Goal: Task Accomplishment & Management: Complete application form

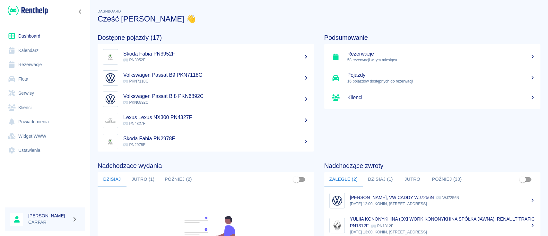
scroll to position [85, 0]
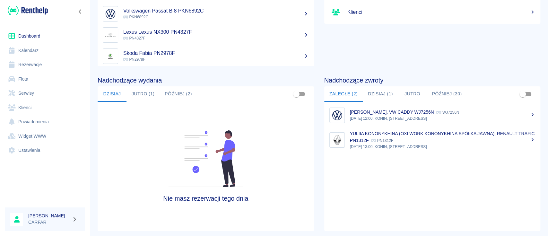
click at [151, 97] on button "Jutro (1)" at bounding box center [143, 93] width 33 height 15
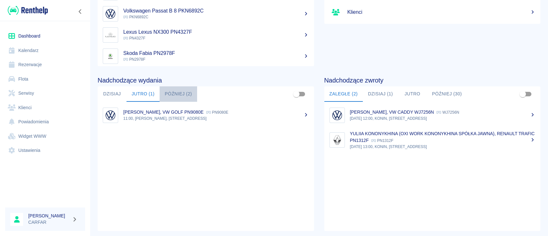
click at [184, 92] on button "Później (2)" at bounding box center [179, 93] width 38 height 15
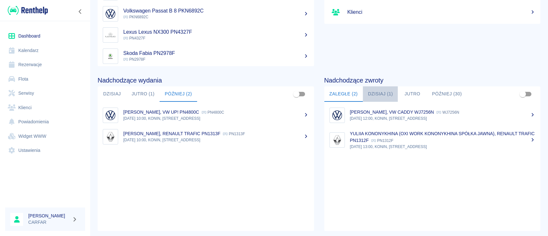
click at [387, 94] on button "Dzisiaj (1)" at bounding box center [380, 93] width 35 height 15
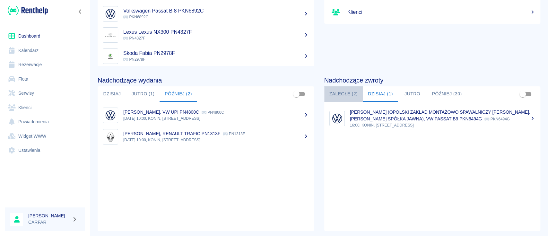
click at [347, 93] on button "Zaległe (2)" at bounding box center [343, 93] width 39 height 15
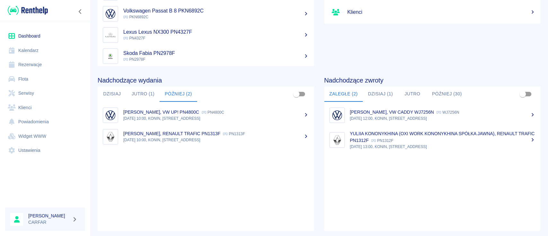
click at [382, 93] on button "Dzisiaj (1)" at bounding box center [380, 93] width 35 height 15
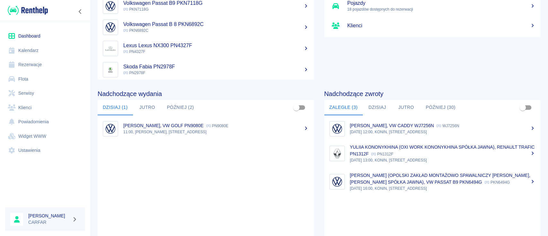
scroll to position [85, 0]
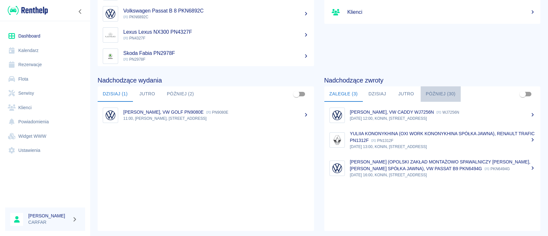
click at [432, 93] on button "Później (30)" at bounding box center [441, 93] width 40 height 15
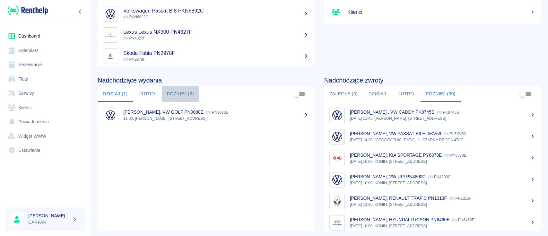
click at [184, 93] on button "Później (2)" at bounding box center [181, 93] width 38 height 15
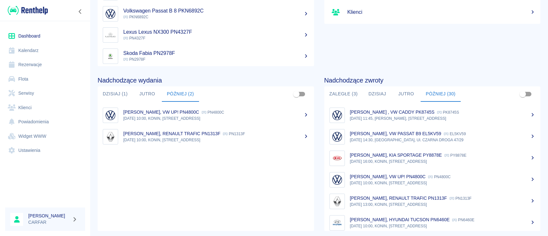
click at [115, 92] on button "Dzisiaj (1)" at bounding box center [115, 93] width 35 height 15
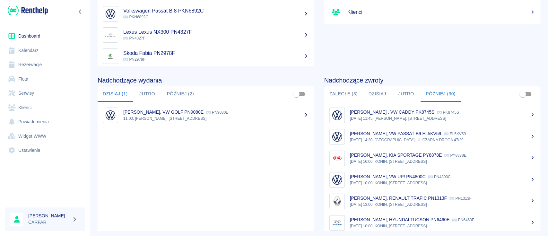
click at [193, 96] on button "Później (2)" at bounding box center [181, 93] width 38 height 15
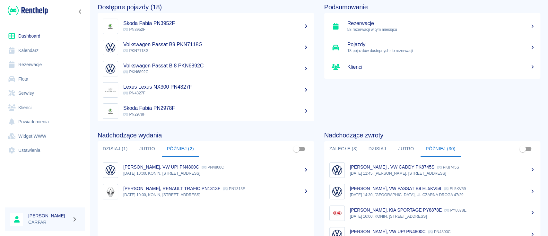
scroll to position [0, 0]
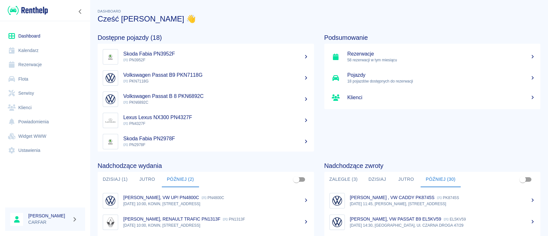
click at [32, 65] on link "Rezerwacje" at bounding box center [45, 64] width 80 height 14
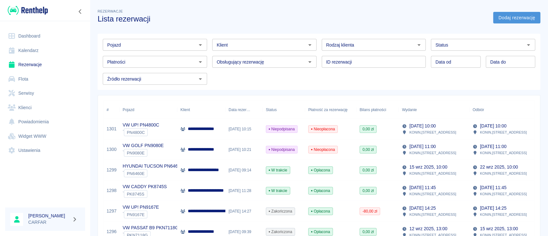
click at [505, 16] on link "Dodaj rezerwację" at bounding box center [516, 18] width 47 height 12
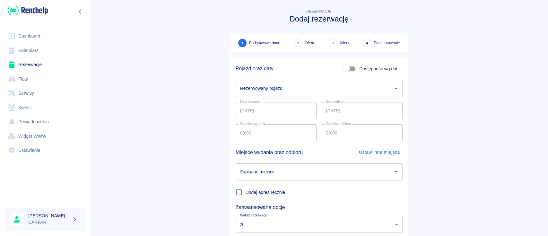
click at [346, 68] on input "Dostępność wg dat" at bounding box center [347, 69] width 37 height 12
checkbox input "true"
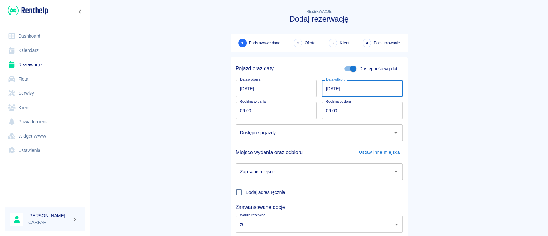
click at [359, 87] on input "[DATE]" at bounding box center [362, 88] width 81 height 17
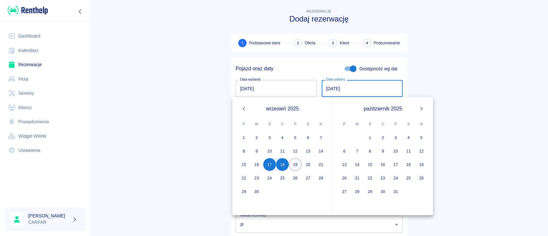
click at [291, 162] on button "19" at bounding box center [295, 164] width 13 height 13
type input "[DATE]"
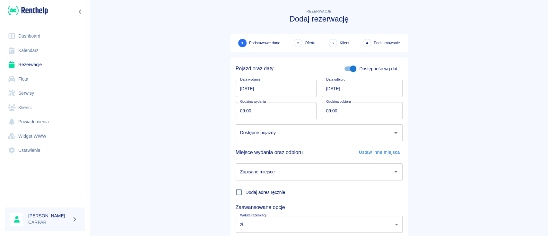
click at [281, 112] on input "09:00" at bounding box center [274, 110] width 76 height 17
type input "08:30"
click at [306, 128] on input "Dostępne pojazdy" at bounding box center [315, 132] width 152 height 11
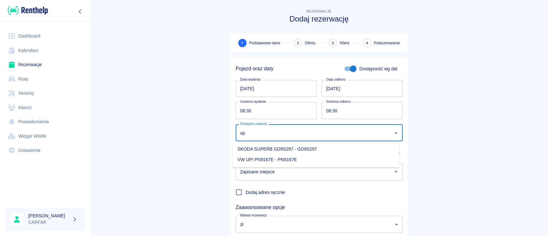
click at [313, 165] on li "VW UP! PN9167E - PN9167E" at bounding box center [316, 159] width 167 height 11
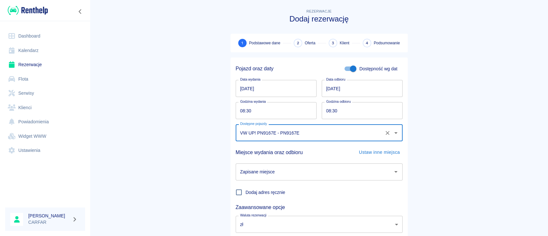
type input "VW UP! PN9167E - PN9167E"
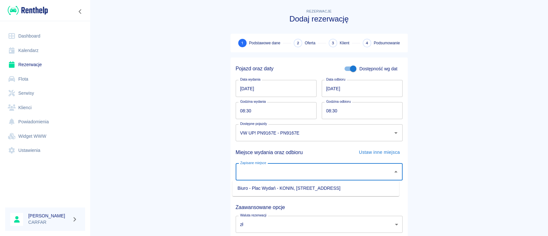
click at [312, 173] on input "Zapisane miejsce" at bounding box center [315, 171] width 152 height 11
click at [309, 190] on li "Biuro - Plac Wydań - KONIN, [STREET_ADDRESS]" at bounding box center [316, 188] width 167 height 11
type input "Biuro - Plac Wydań - KONIN, [STREET_ADDRESS]"
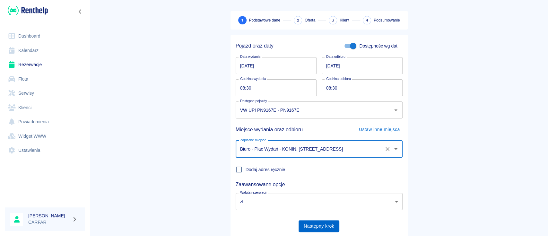
scroll to position [42, 0]
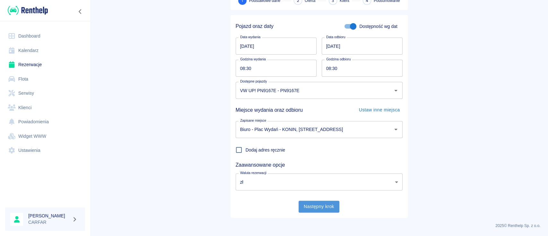
click at [308, 206] on button "Następny krok" at bounding box center [319, 207] width 41 height 12
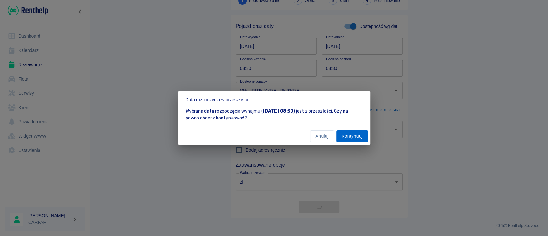
click at [351, 137] on button "Kontynuuj" at bounding box center [352, 136] width 31 height 12
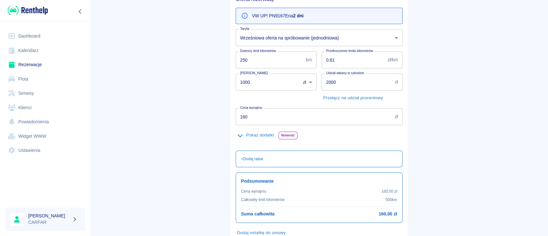
scroll to position [109, 0]
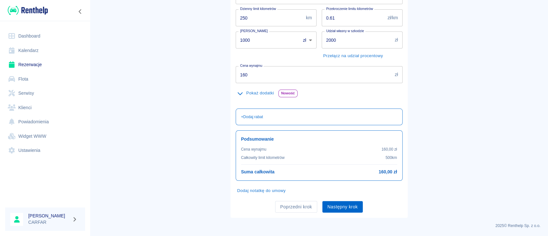
click at [340, 208] on button "Następny krok" at bounding box center [342, 207] width 41 height 12
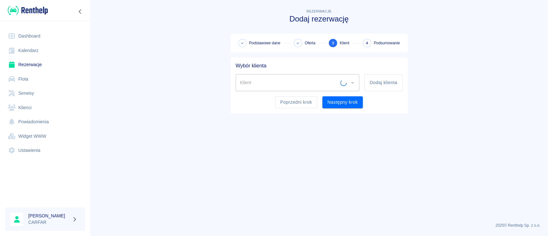
scroll to position [0, 0]
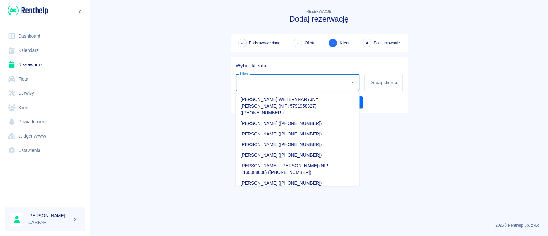
click at [331, 82] on input "Klient" at bounding box center [293, 82] width 109 height 11
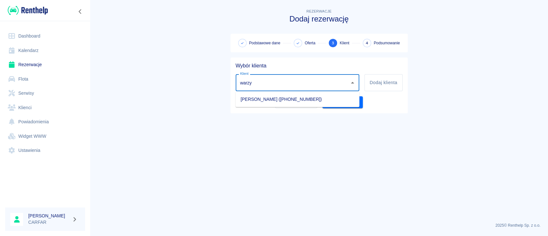
click at [333, 101] on li "[PERSON_NAME] ([PHONE_NUMBER])" at bounding box center [297, 99] width 124 height 11
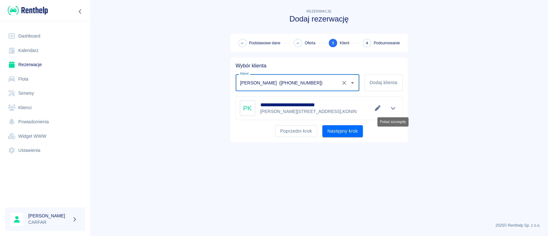
type input "[PERSON_NAME] ([PHONE_NUMBER])"
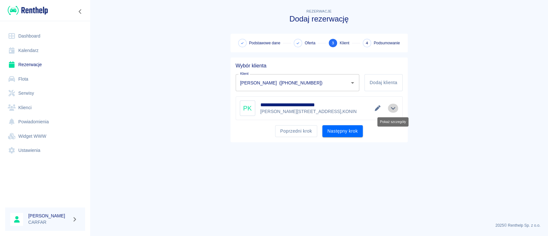
click at [391, 109] on icon "Pokaż szczegóły" at bounding box center [393, 108] width 7 height 6
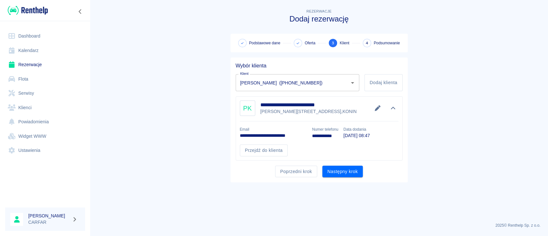
click at [378, 108] on icon "Edytuj dane" at bounding box center [378, 108] width 6 height 6
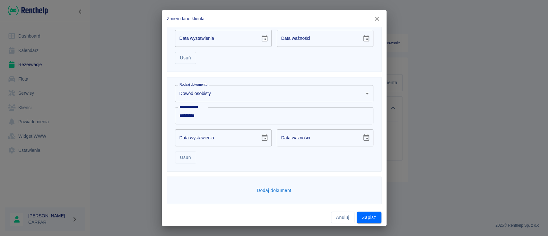
scroll to position [246, 0]
click at [371, 220] on button "Zapisz" at bounding box center [369, 218] width 24 height 12
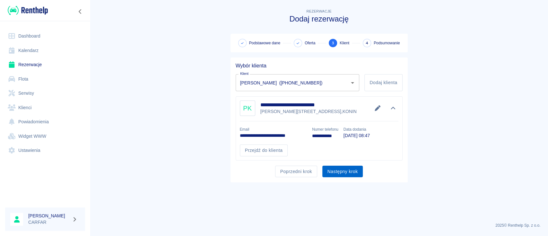
click at [341, 171] on button "Następny krok" at bounding box center [342, 172] width 41 height 12
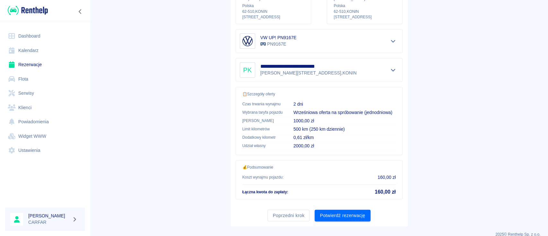
scroll to position [110, 0]
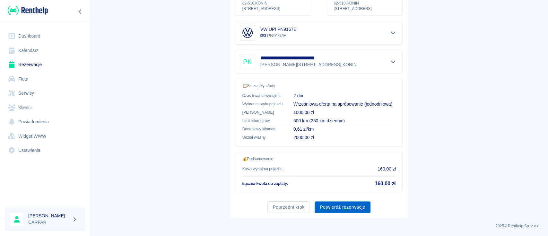
click at [360, 206] on button "Potwierdź rezerwację" at bounding box center [343, 207] width 56 height 12
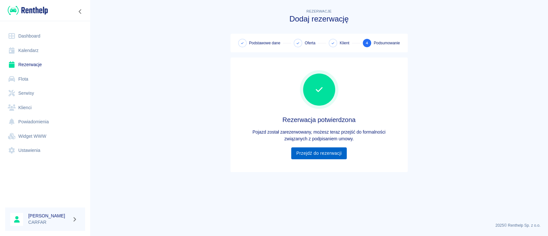
click at [320, 155] on link "Przejdź do rezerwacji" at bounding box center [319, 153] width 56 height 12
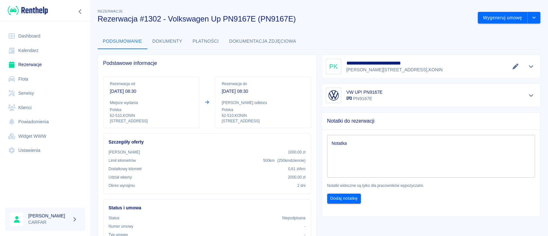
click at [41, 11] on img at bounding box center [28, 10] width 40 height 11
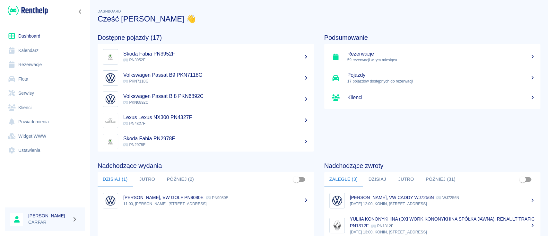
click at [432, 179] on button "Później (31)" at bounding box center [441, 179] width 40 height 15
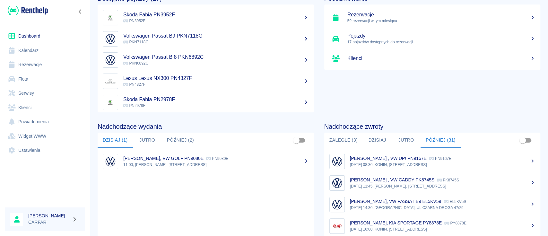
scroll to position [85, 0]
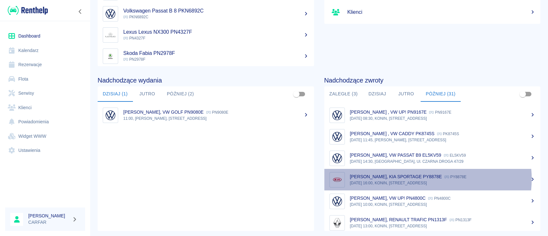
click at [422, 179] on p "[PERSON_NAME], KIA SPORTAGE PY8878E" at bounding box center [396, 176] width 92 height 5
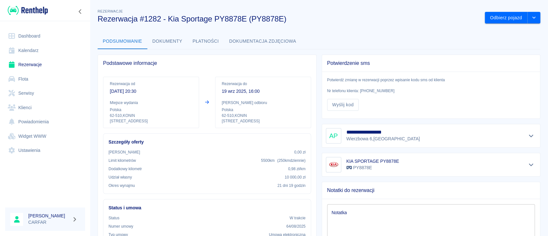
click at [28, 79] on link "Flota" at bounding box center [45, 79] width 80 height 14
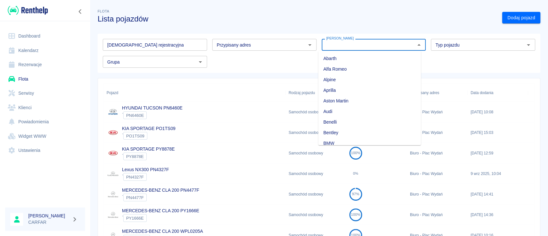
click at [344, 45] on input "[PERSON_NAME]" at bounding box center [369, 45] width 90 height 8
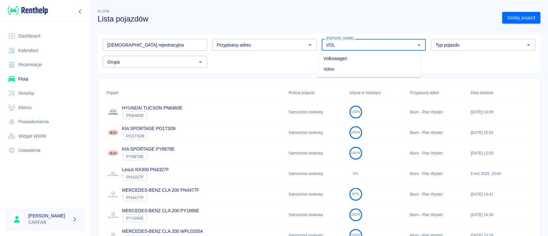
click at [347, 56] on li "Volkswagen" at bounding box center [369, 58] width 103 height 11
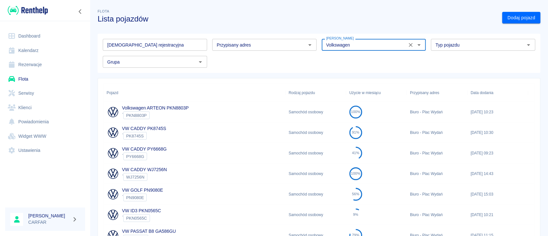
type input "Volkswagen"
click at [200, 115] on div "Volkswagen ARTEON PKN8803P ` PKN8803P" at bounding box center [194, 112] width 182 height 21
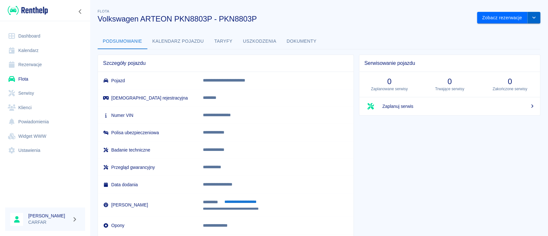
click at [528, 22] on button "drop-down" at bounding box center [534, 18] width 13 height 12
click at [514, 30] on li "Zaktualizuj dane pojazdu" at bounding box center [502, 31] width 60 height 11
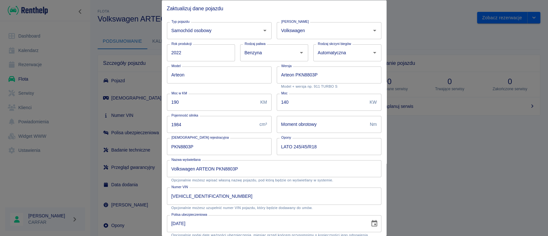
click at [432, 25] on div at bounding box center [274, 118] width 548 height 236
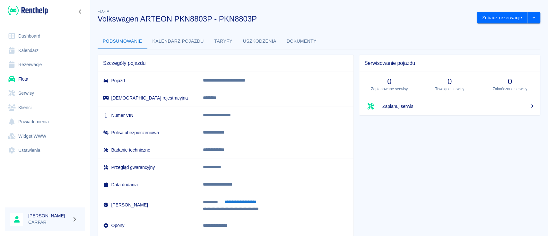
click at [33, 7] on img at bounding box center [28, 10] width 40 height 11
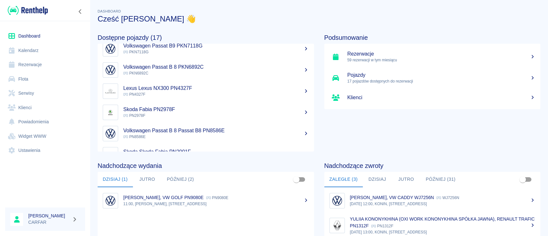
scroll to position [43, 0]
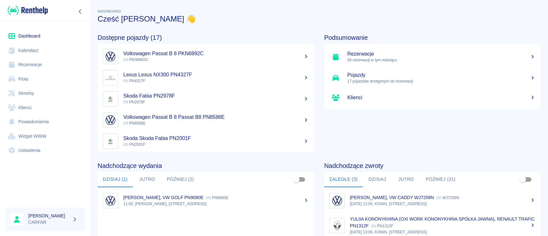
click at [199, 56] on h5 "Volkswagen Passat B 8 PKN6892C" at bounding box center [216, 53] width 186 height 6
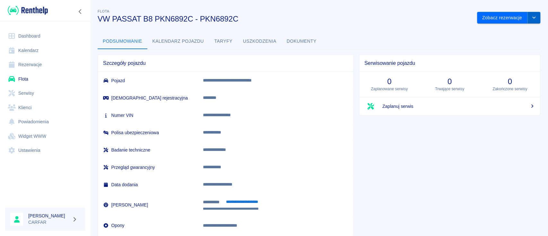
click at [532, 19] on icon "drop-down" at bounding box center [534, 17] width 5 height 4
click at [508, 30] on li "Zaktualizuj dane pojazdu" at bounding box center [502, 31] width 60 height 11
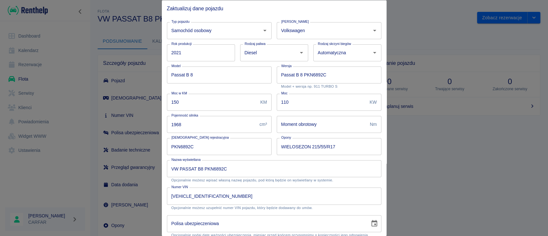
drag, startPoint x: 407, startPoint y: 29, endPoint x: 403, endPoint y: 27, distance: 4.2
click at [408, 28] on div at bounding box center [274, 118] width 548 height 236
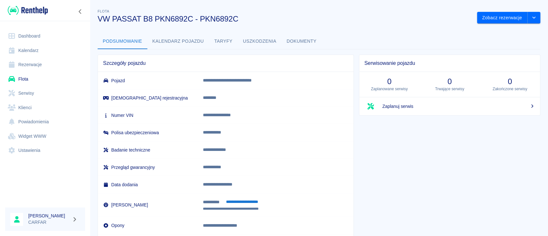
click at [27, 8] on img at bounding box center [28, 10] width 40 height 11
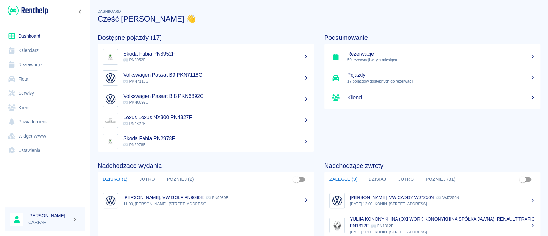
click at [466, 19] on h3 "Cześć [PERSON_NAME] 👋" at bounding box center [319, 18] width 443 height 9
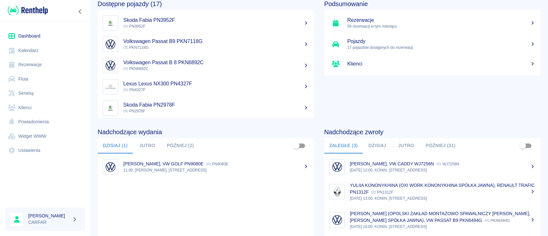
scroll to position [85, 0]
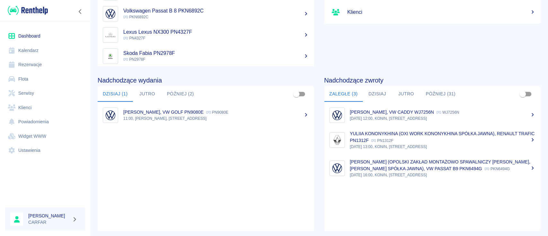
click at [31, 12] on img at bounding box center [28, 10] width 40 height 11
